Goal: Task Accomplishment & Management: Manage account settings

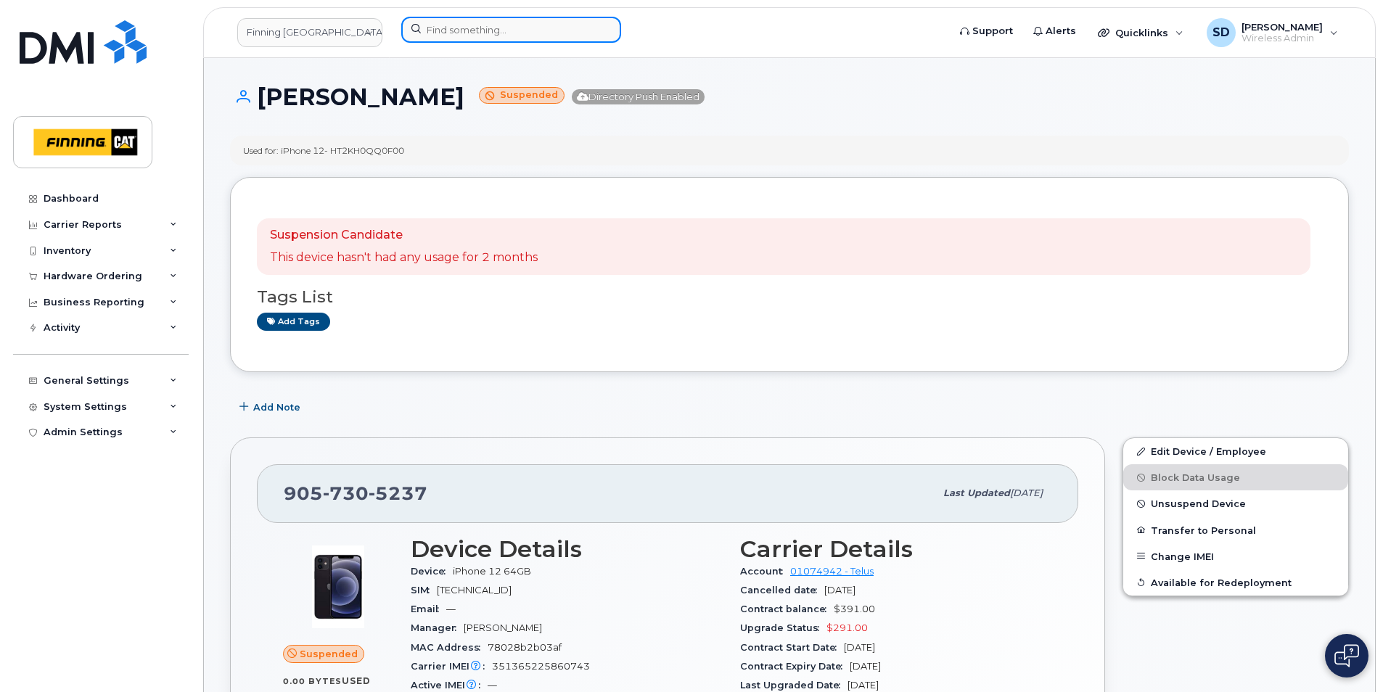
click at [501, 27] on input at bounding box center [511, 30] width 220 height 26
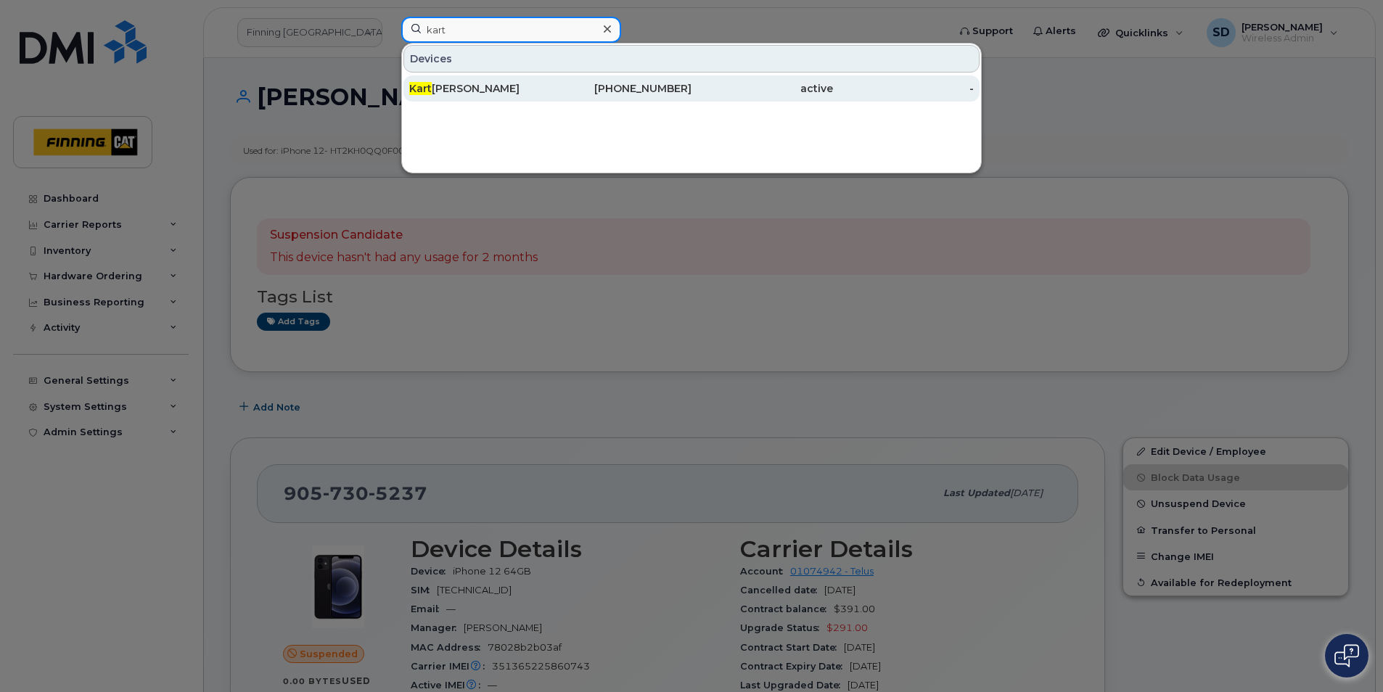
type input "kart"
click at [449, 93] on div "Kart heek Ganta" at bounding box center [480, 88] width 142 height 15
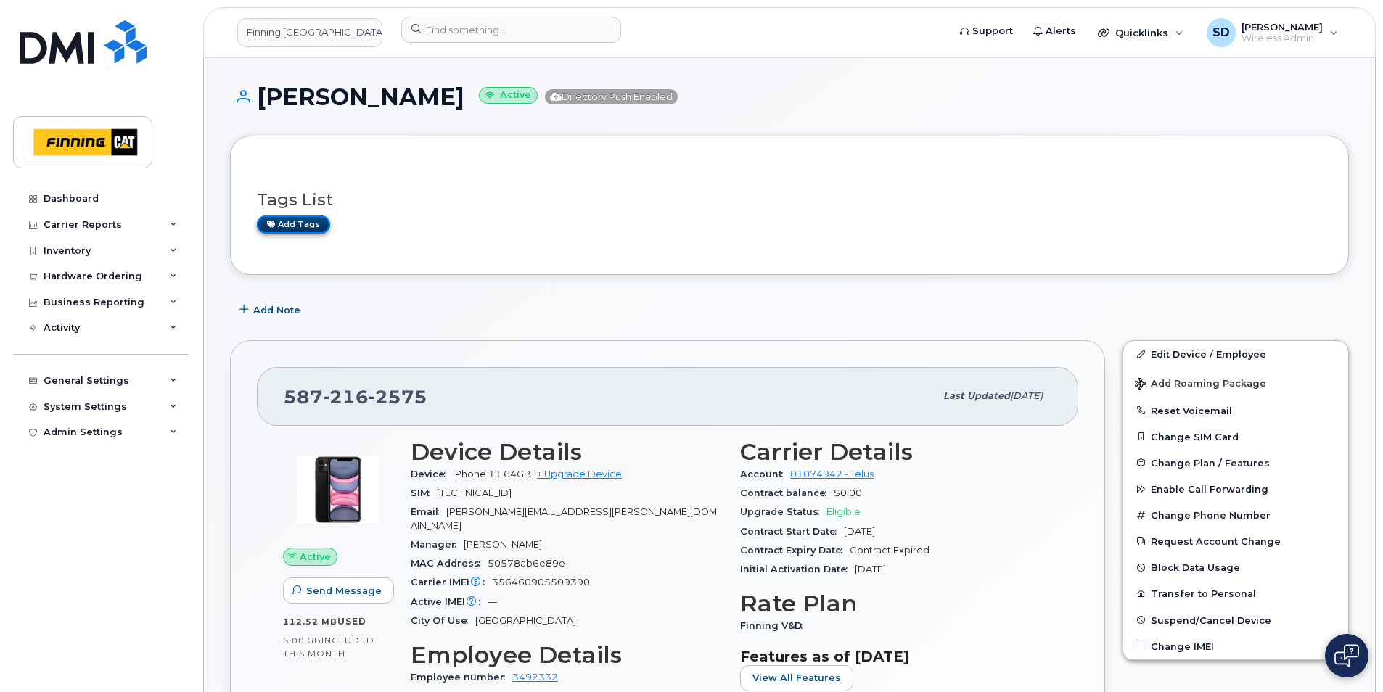
click at [288, 221] on link "Add tags" at bounding box center [293, 225] width 73 height 18
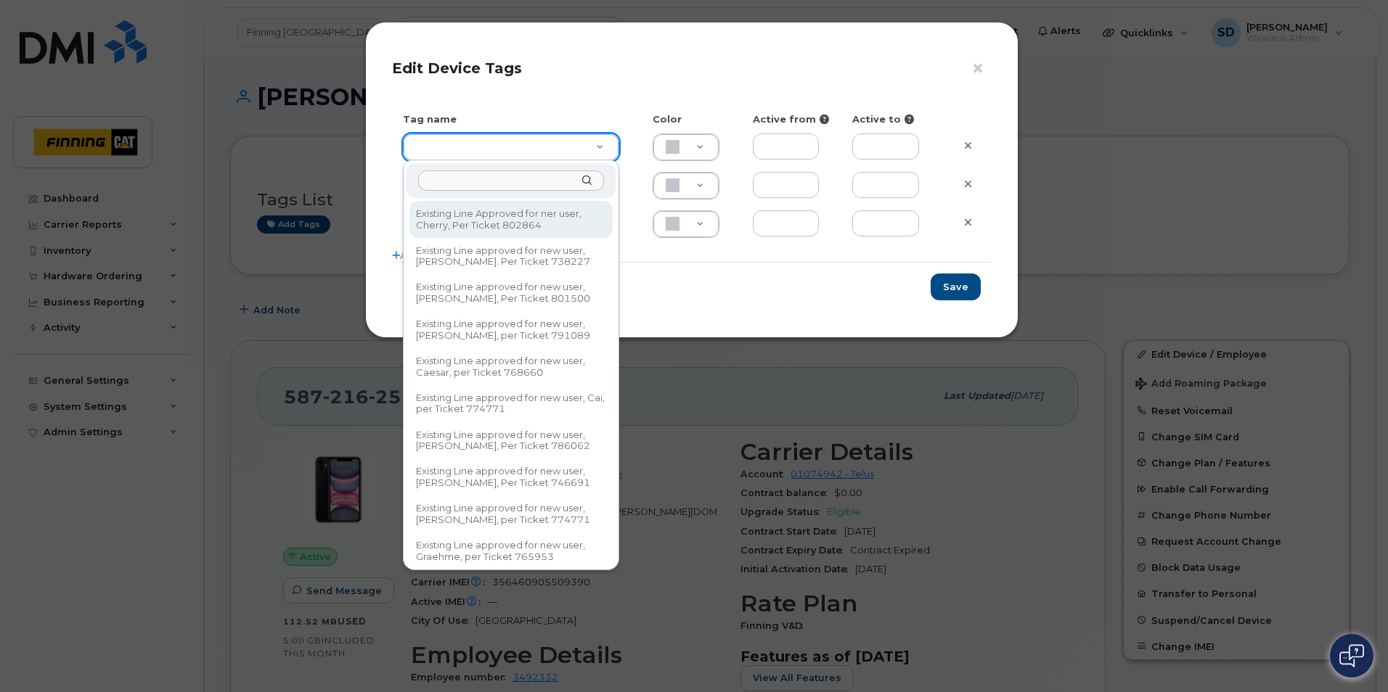
type input "e"
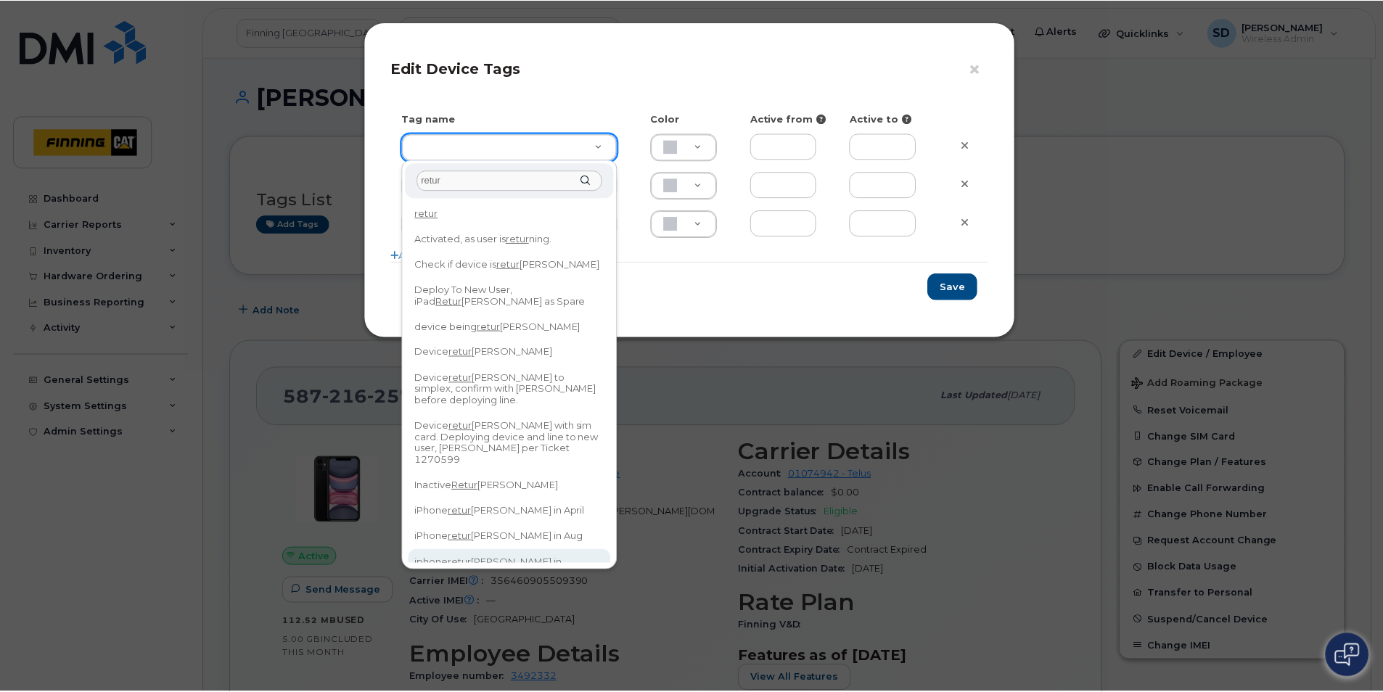
scroll to position [7, 0]
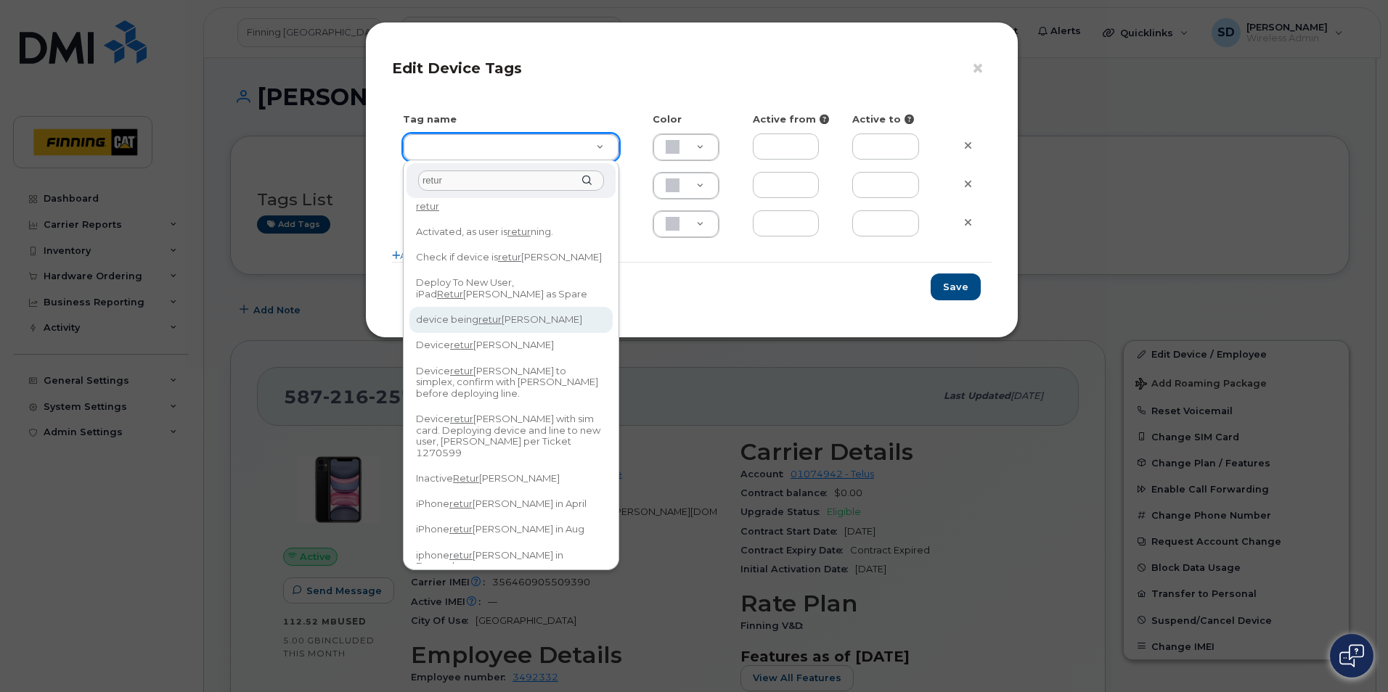
type input "retur"
type input "device being returned"
type input "BCE3D8"
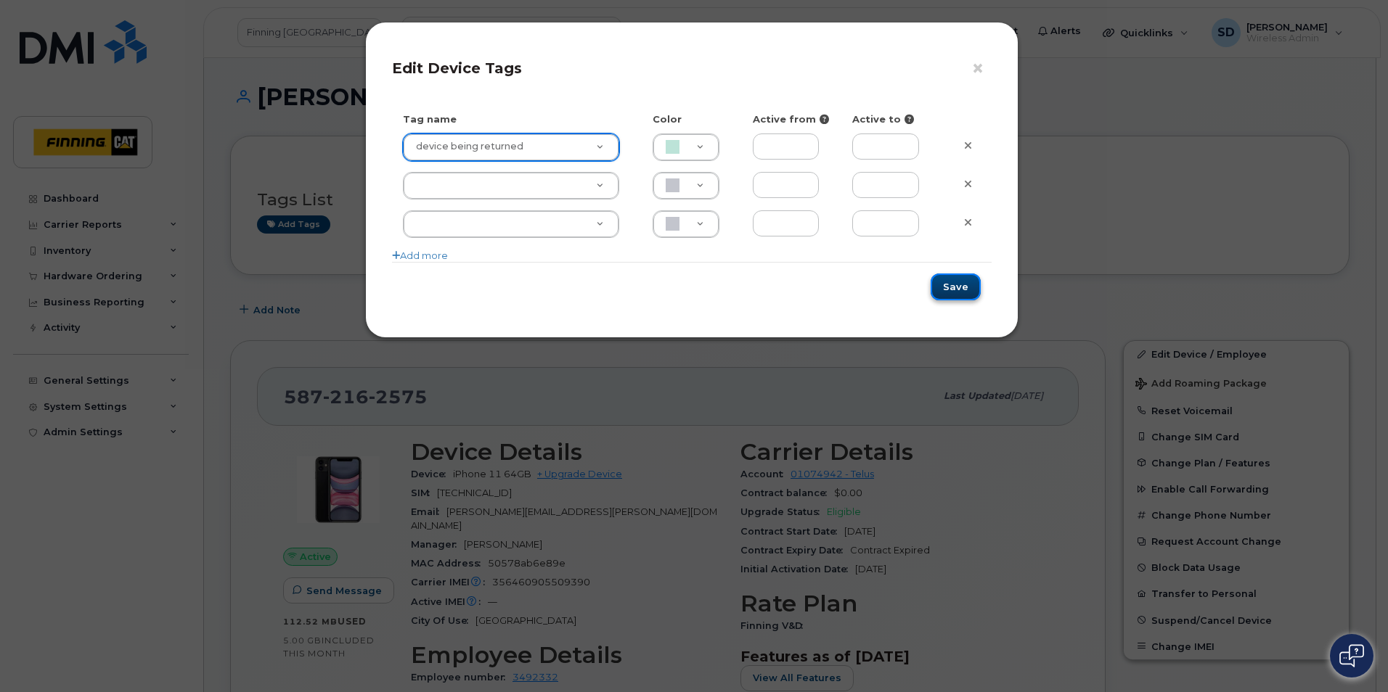
click at [937, 290] on button "Save" at bounding box center [955, 287] width 50 height 27
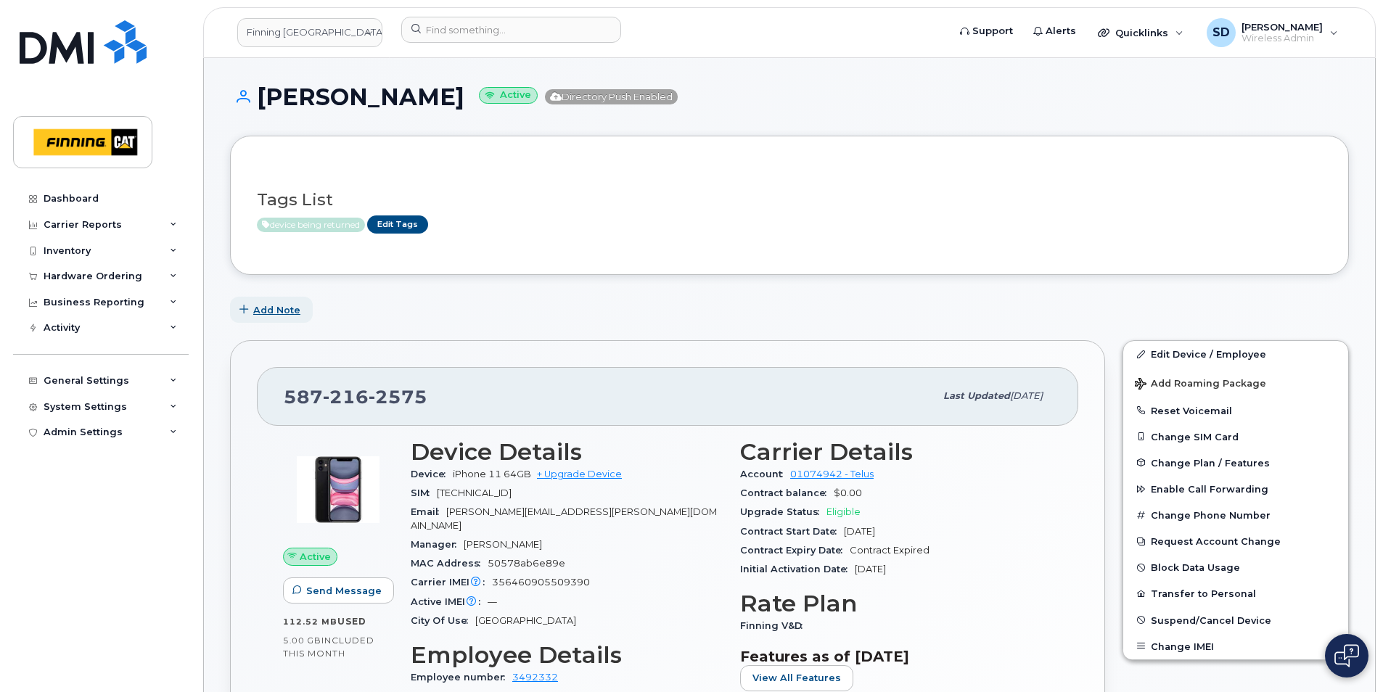
click at [287, 308] on span "Add Note" at bounding box center [276, 310] width 47 height 14
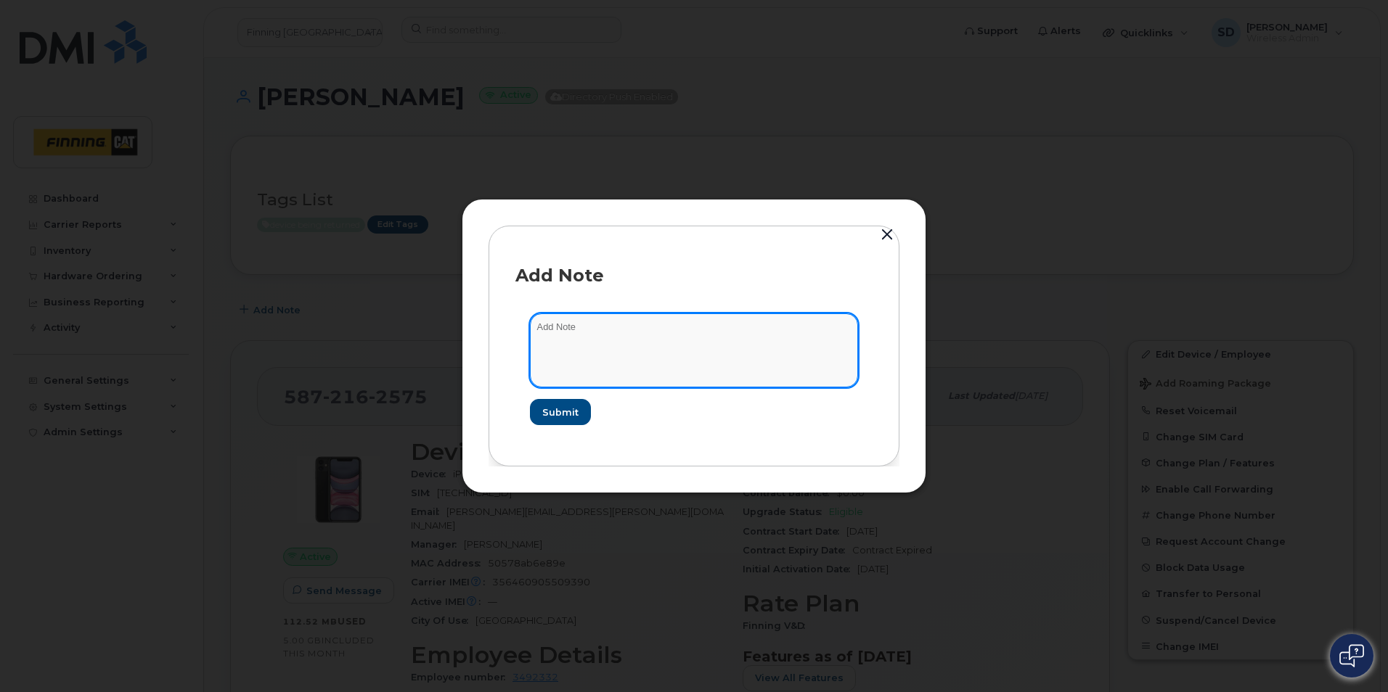
click at [608, 350] on textarea at bounding box center [694, 351] width 328 height 74
type textarea "Kartheek returned the iPhone to Dawn in Calgary Aug 26/25"
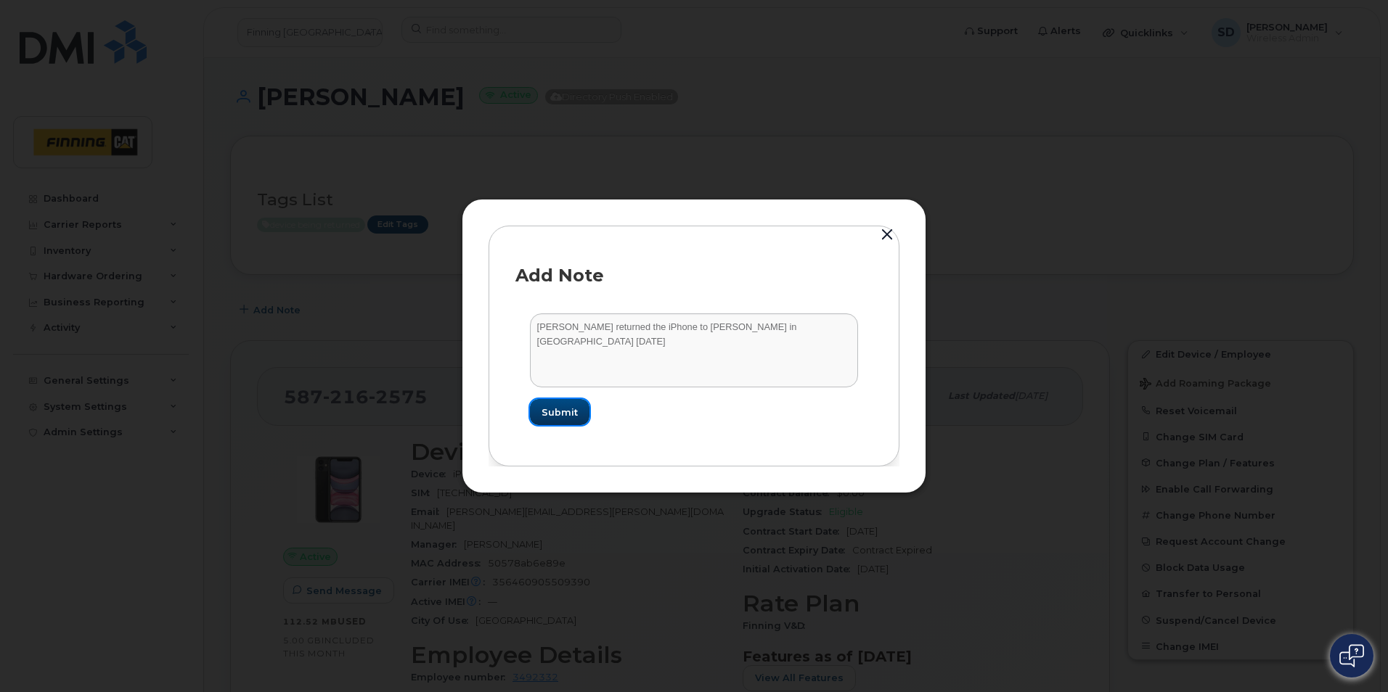
click at [561, 406] on span "Submit" at bounding box center [559, 413] width 36 height 14
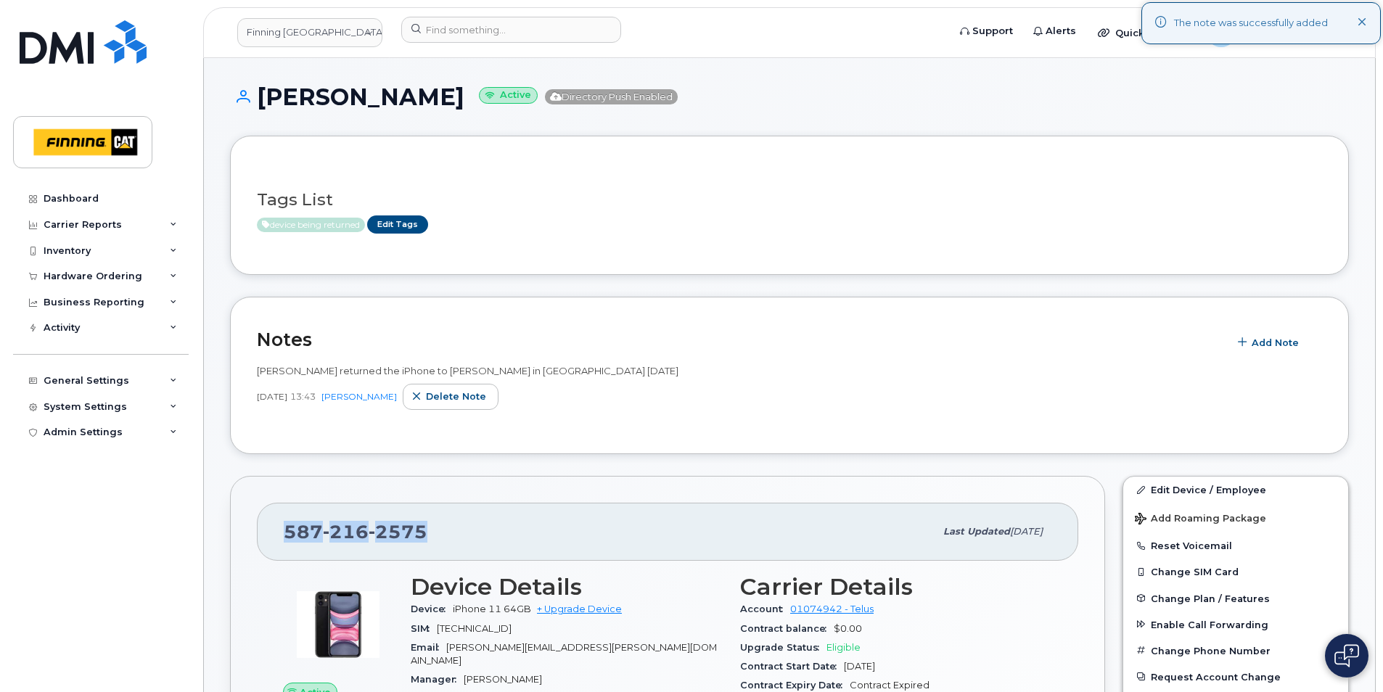
drag, startPoint x: 434, startPoint y: 534, endPoint x: 282, endPoint y: 532, distance: 151.7
click at [282, 532] on div "587 216 2575 Last updated Aug 05, 2025" at bounding box center [668, 532] width 822 height 58
drag, startPoint x: 282, startPoint y: 532, endPoint x: 297, endPoint y: 529, distance: 14.8
copy span "587 216 2575"
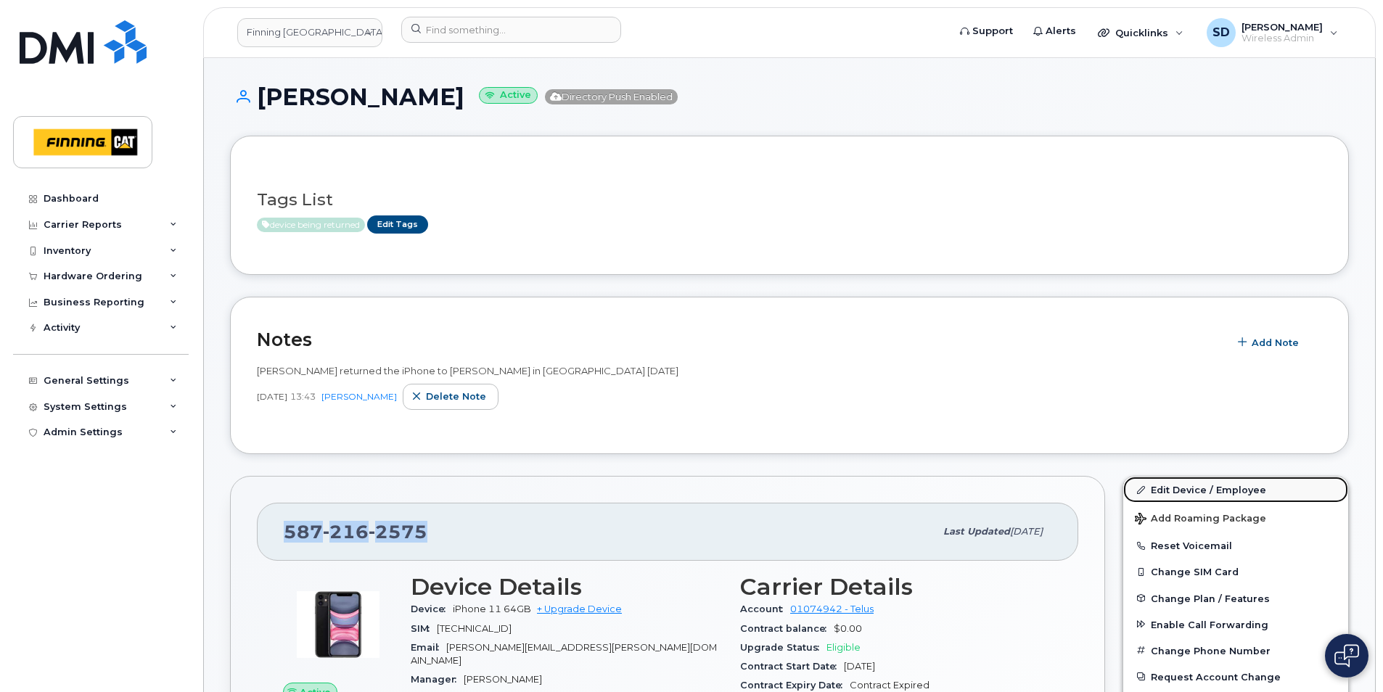
click at [1186, 485] on link "Edit Device / Employee" at bounding box center [1235, 490] width 225 height 26
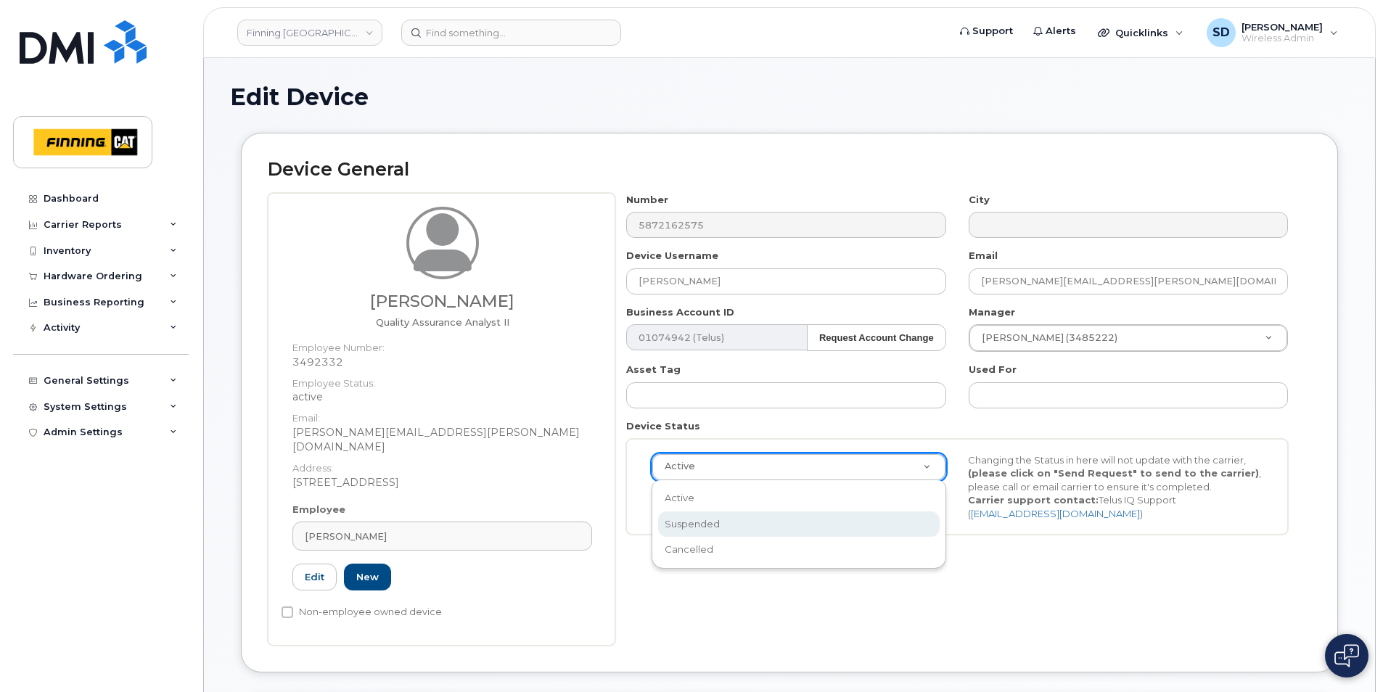
select select "suspended"
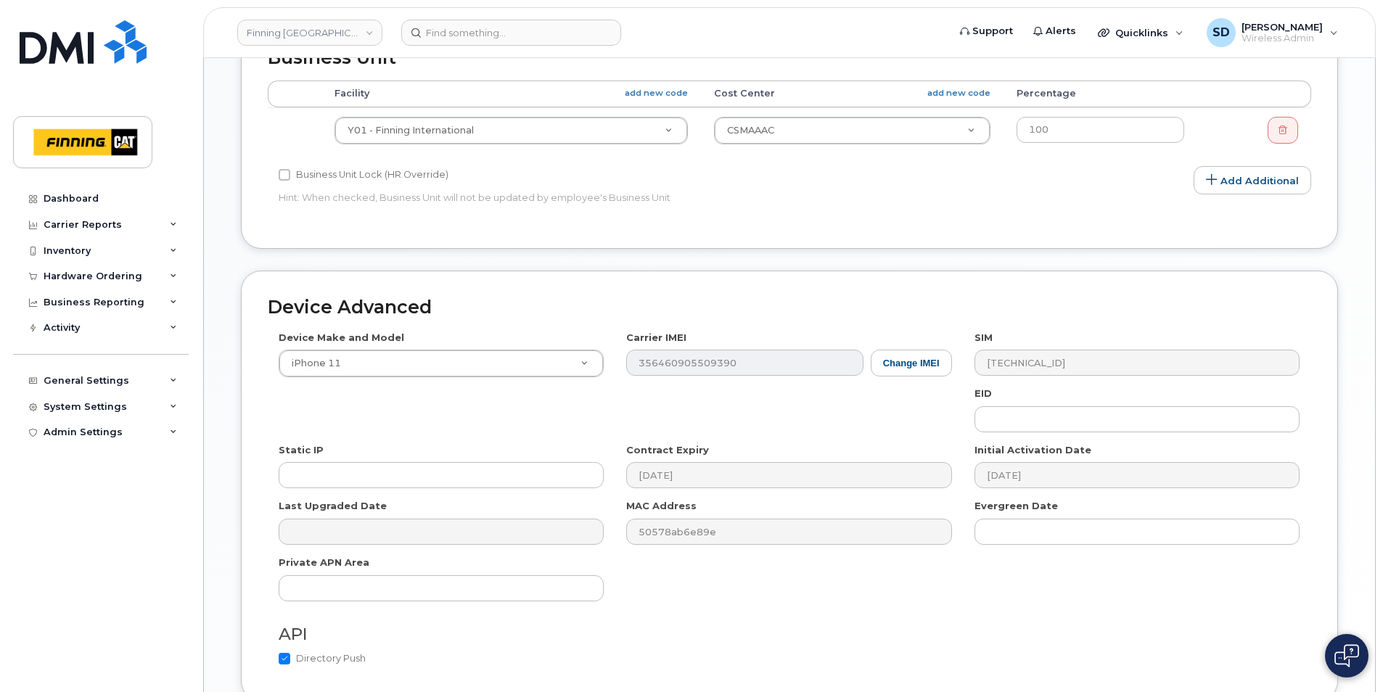
scroll to position [790, 0]
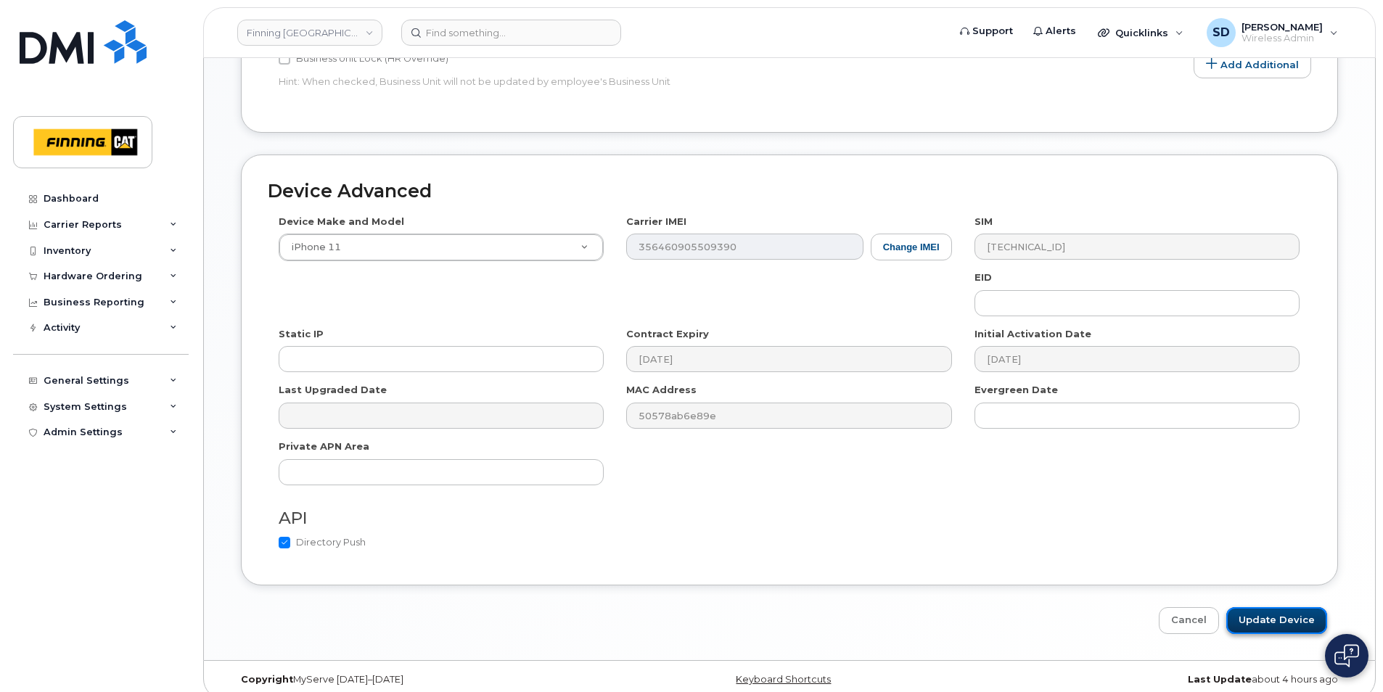
click at [1303, 613] on input "Update Device" at bounding box center [1276, 620] width 101 height 27
type input "Saving..."
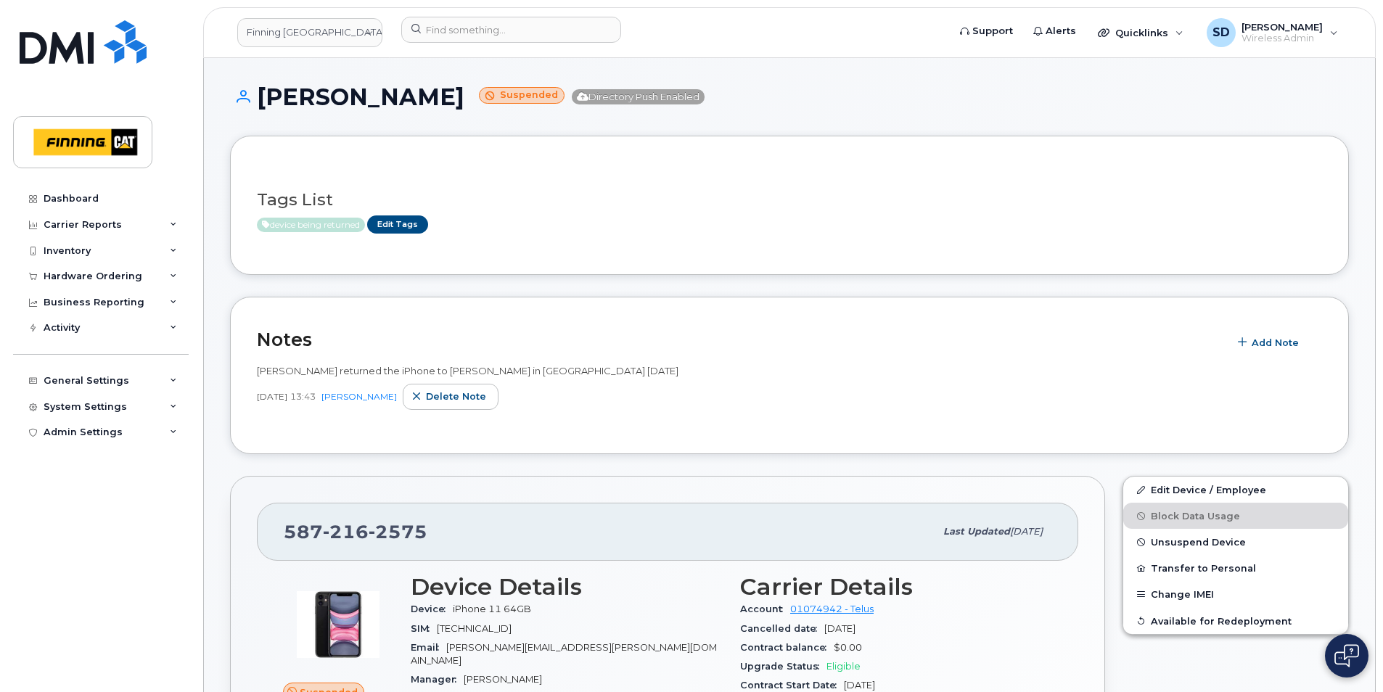
scroll to position [218, 0]
